Goal: Task Accomplishment & Management: Complete application form

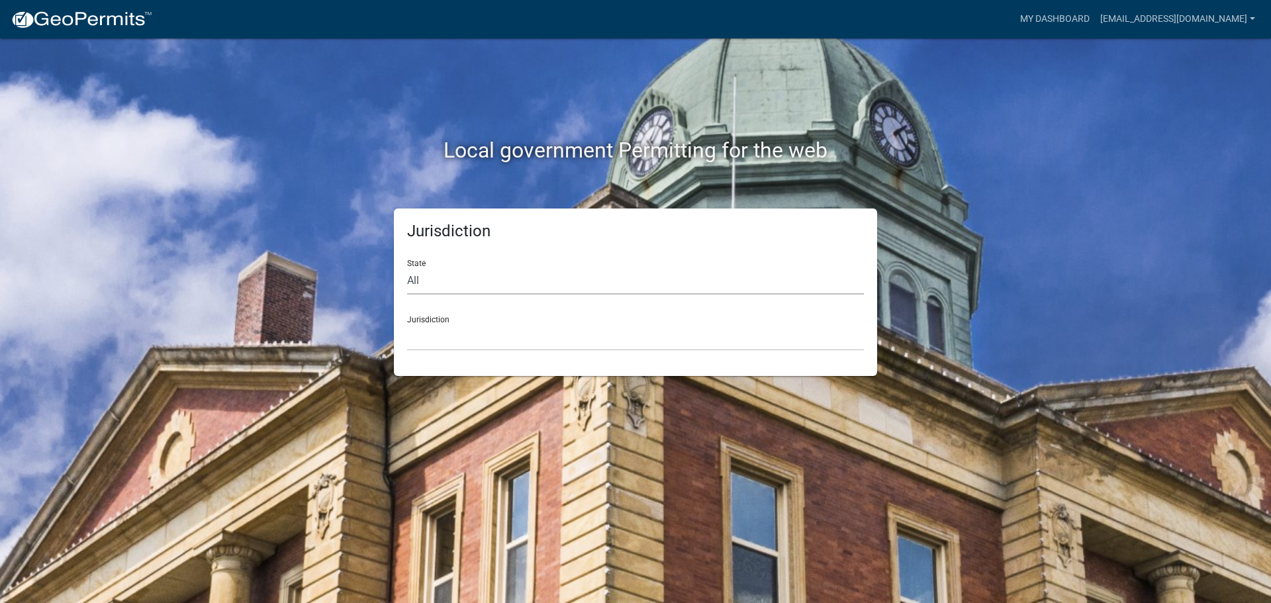
click at [552, 269] on select "All [US_STATE] [US_STATE] [US_STATE] [US_STATE] [US_STATE] [US_STATE] [US_STATE…" at bounding box center [635, 280] width 457 height 27
select select "[US_STATE]"
click at [407, 267] on select "All [US_STATE] [US_STATE] [US_STATE] [US_STATE] [US_STATE] [US_STATE] [US_STATE…" at bounding box center [635, 280] width 457 height 27
click at [433, 332] on select "City of [GEOGRAPHIC_DATA], [US_STATE] City of [GEOGRAPHIC_DATA], [US_STATE] Cit…" at bounding box center [635, 337] width 457 height 27
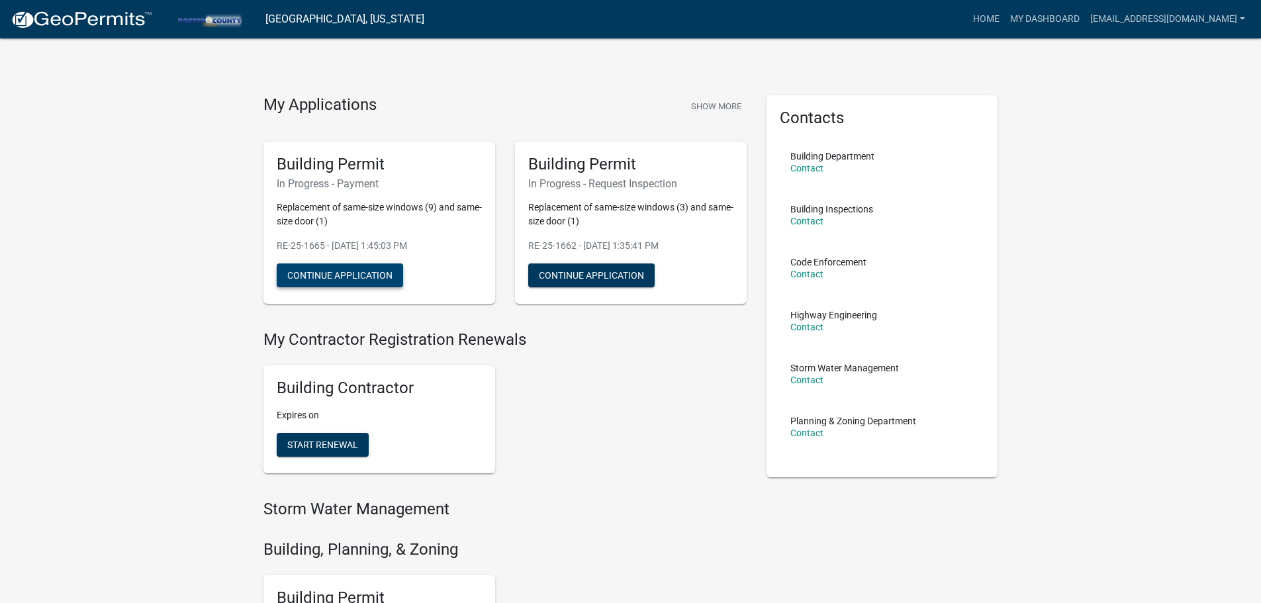
click at [361, 277] on button "Continue Application" at bounding box center [340, 275] width 126 height 24
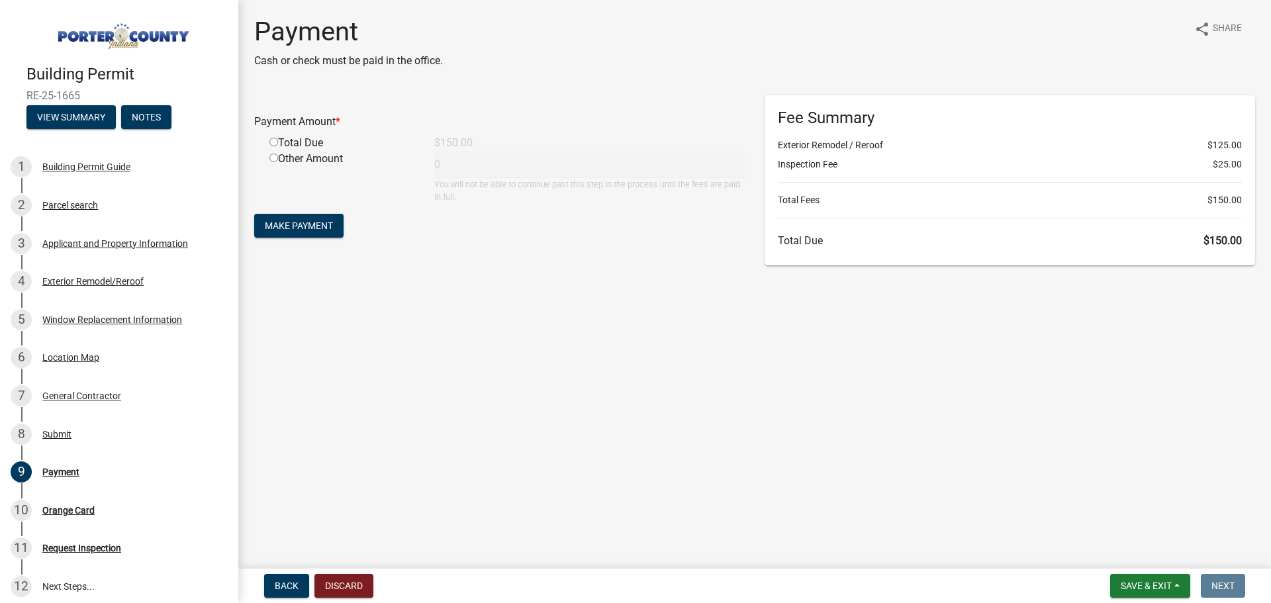
click at [274, 148] on div "Total Due" at bounding box center [341, 143] width 165 height 16
click at [273, 142] on input "radio" at bounding box center [273, 142] width 9 height 9
radio input "true"
type input "150"
click at [290, 233] on button "Make Payment" at bounding box center [298, 226] width 89 height 24
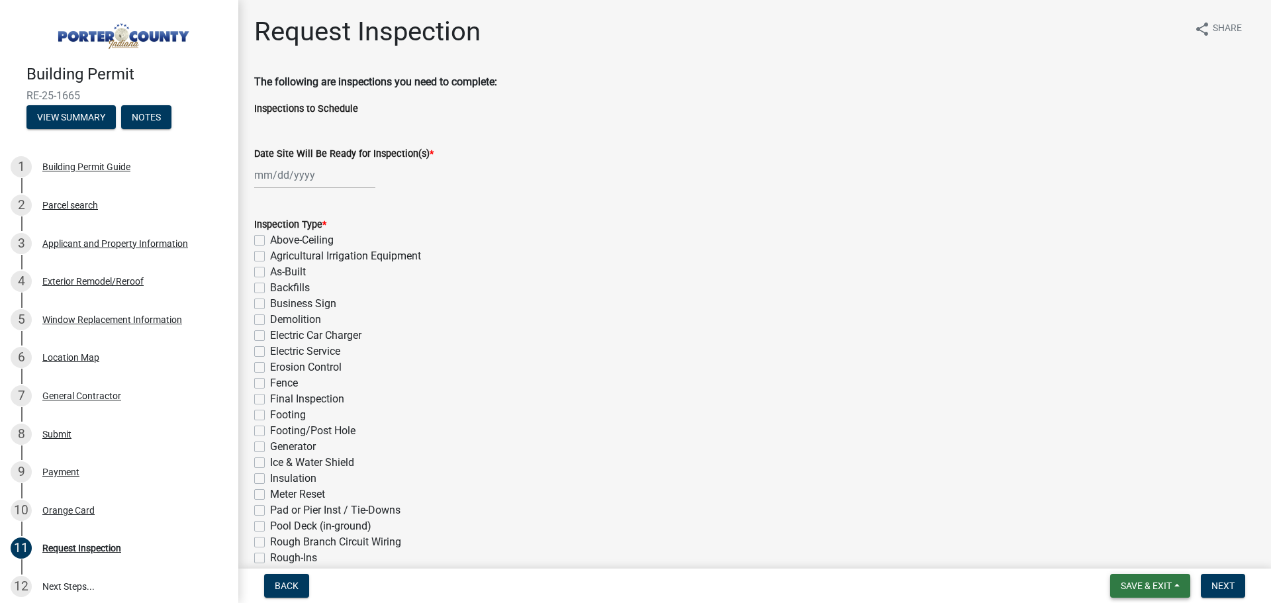
click at [1142, 585] on span "Save & Exit" at bounding box center [1145, 585] width 51 height 11
click at [1147, 553] on button "Save & Exit" at bounding box center [1137, 551] width 106 height 32
